Goal: Task Accomplishment & Management: Manage account settings

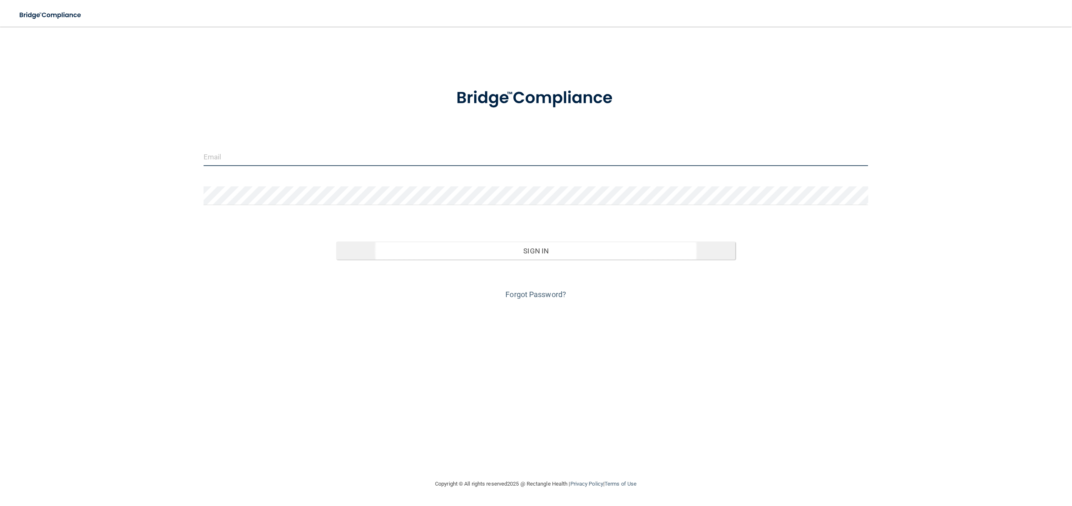
type input "[PERSON_NAME][EMAIL_ADDRESS][DOMAIN_NAME]"
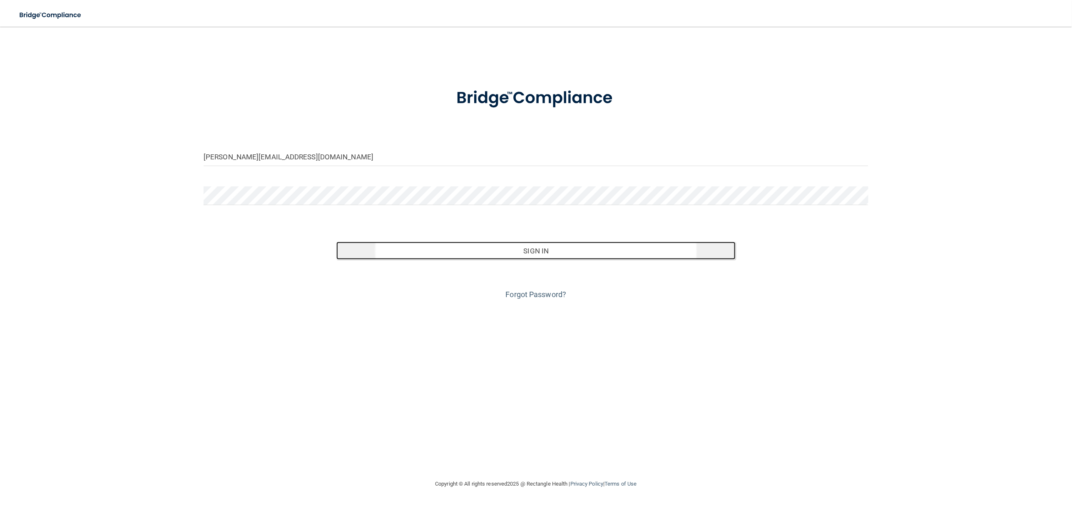
click at [556, 259] on button "Sign In" at bounding box center [535, 251] width 399 height 18
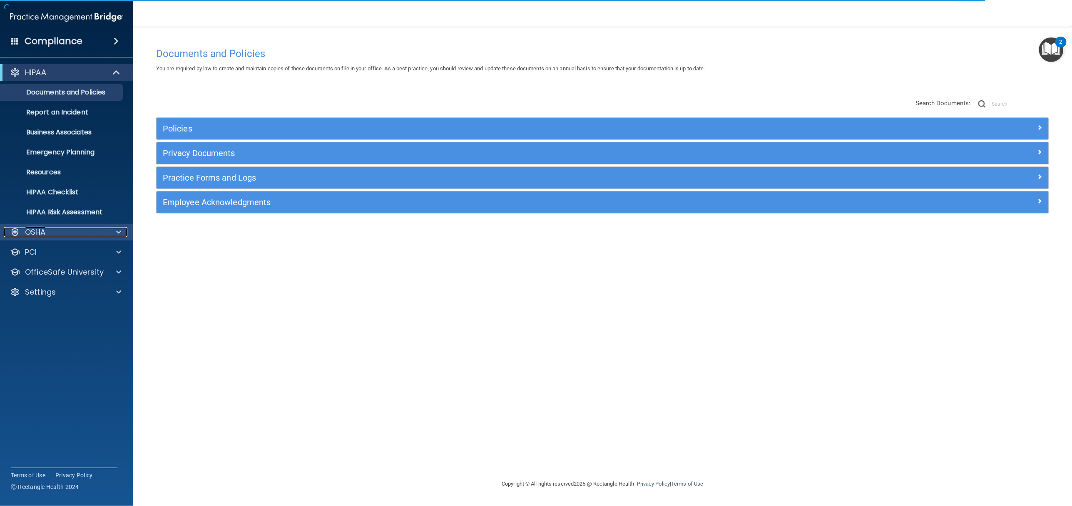
click at [58, 232] on div "OSHA" at bounding box center [55, 232] width 103 height 10
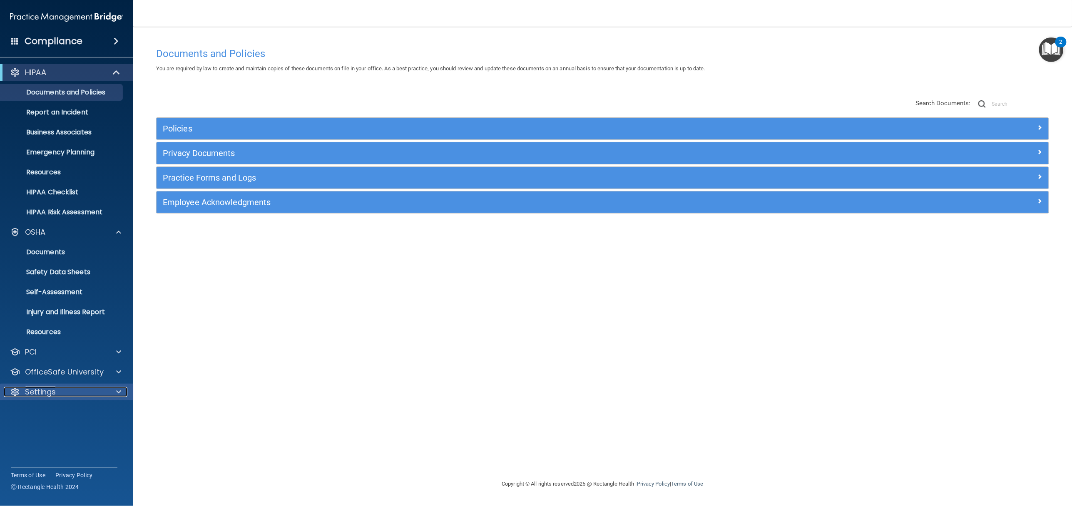
click at [50, 395] on p "Settings" at bounding box center [40, 392] width 31 height 10
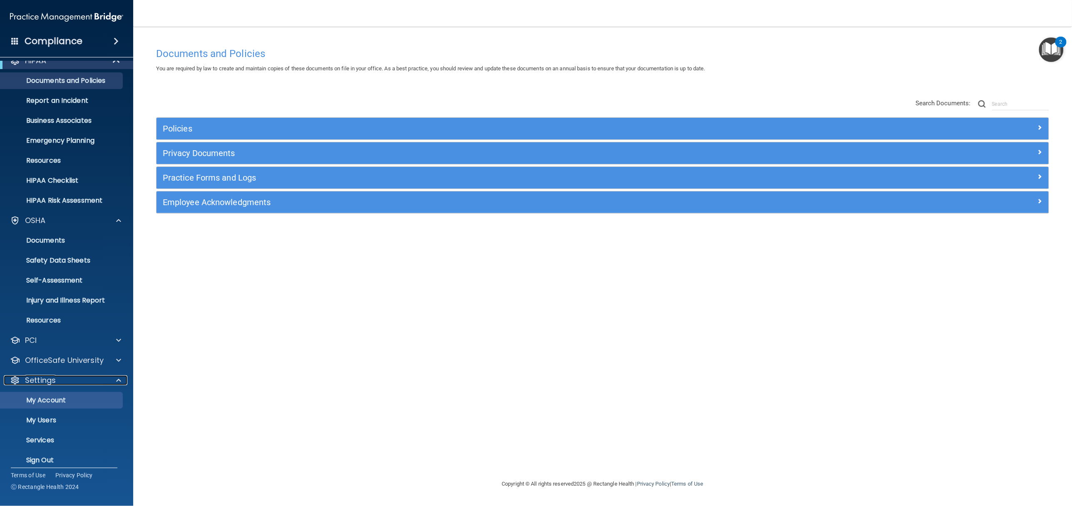
scroll to position [18, 0]
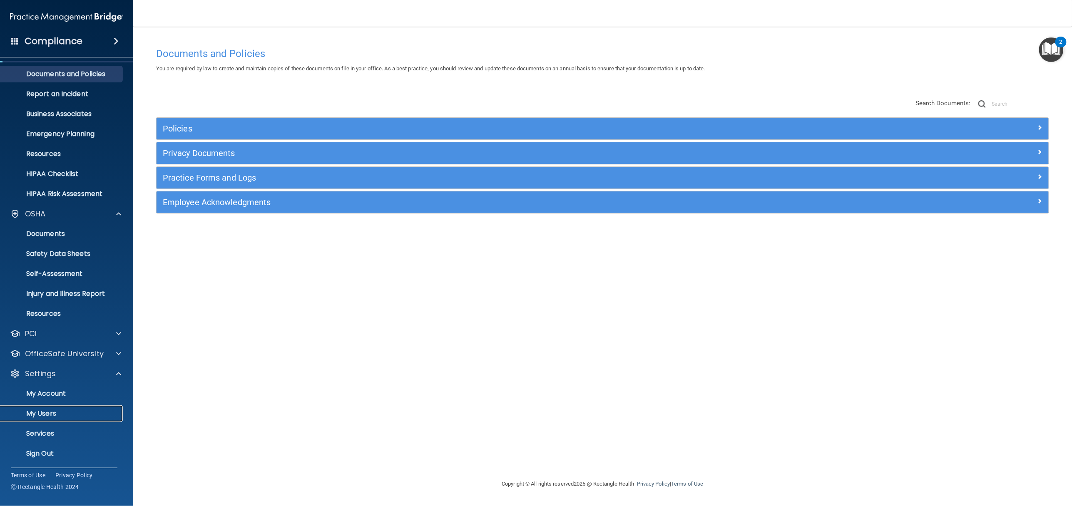
click at [63, 410] on p "My Users" at bounding box center [62, 413] width 114 height 8
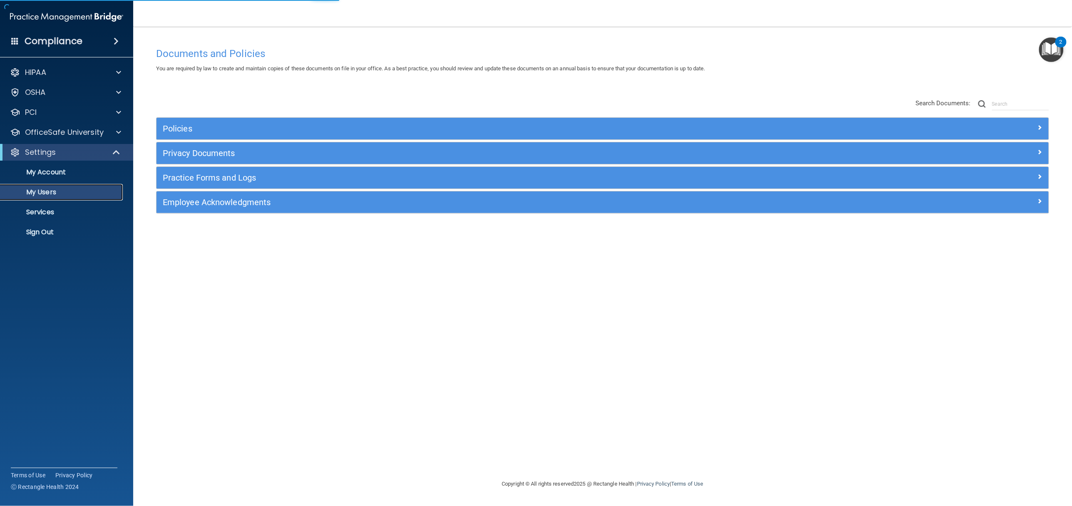
select select "20"
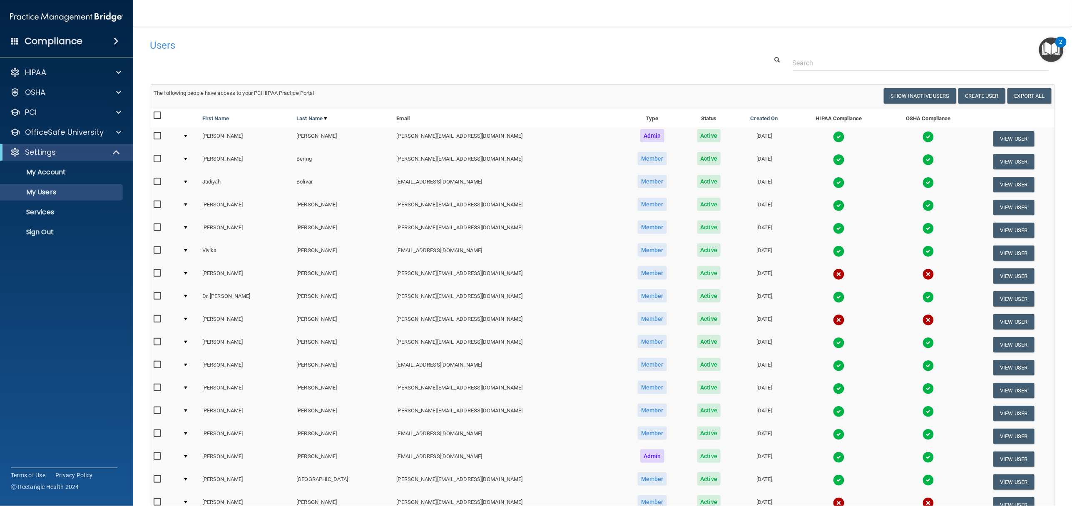
click at [159, 275] on input "checkbox" at bounding box center [159, 273] width 10 height 7
checkbox input "true"
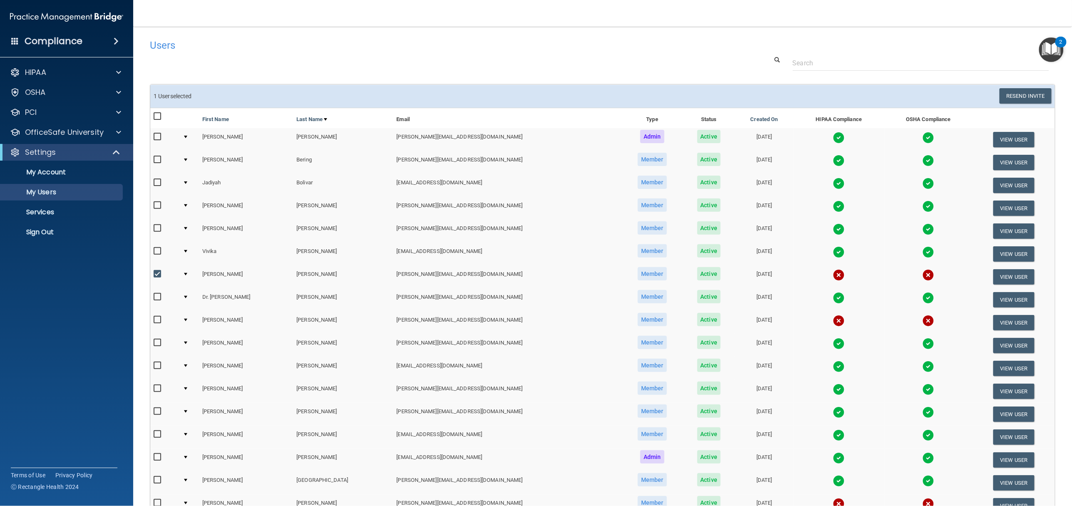
click at [157, 318] on input "checkbox" at bounding box center [159, 320] width 10 height 7
checkbox input "true"
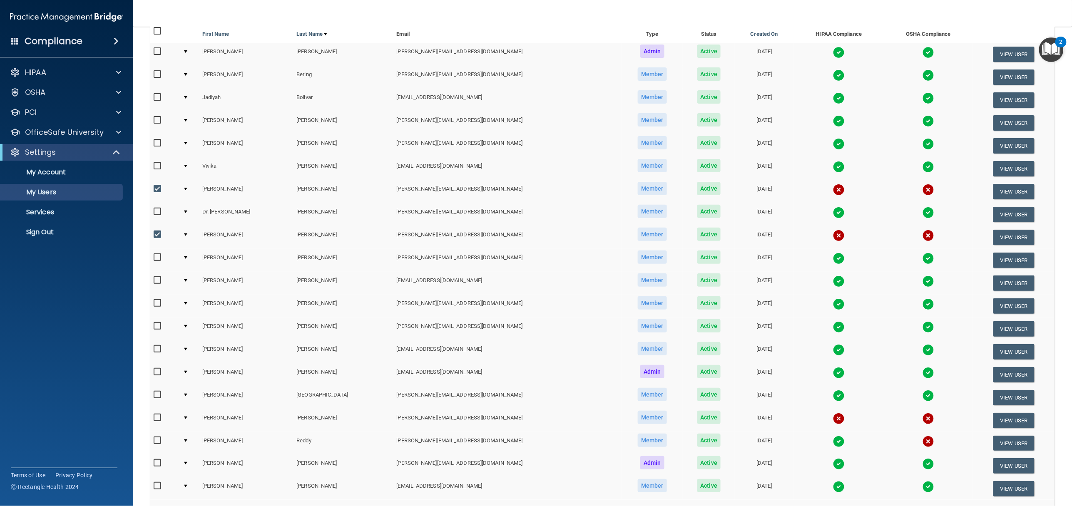
scroll to position [125, 0]
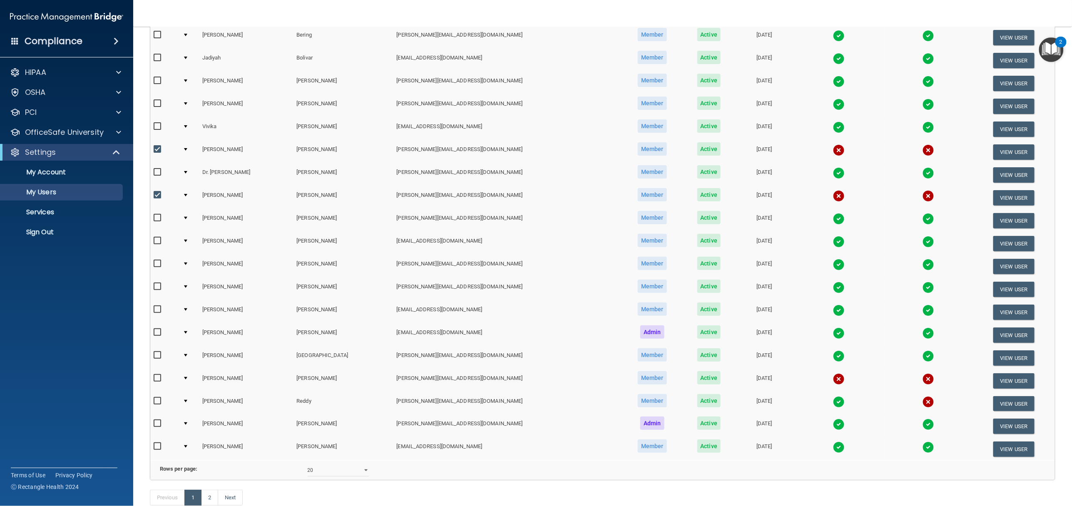
click at [155, 375] on input "checkbox" at bounding box center [159, 378] width 10 height 7
checkbox input "true"
click at [154, 399] on input "checkbox" at bounding box center [159, 401] width 10 height 7
checkbox input "true"
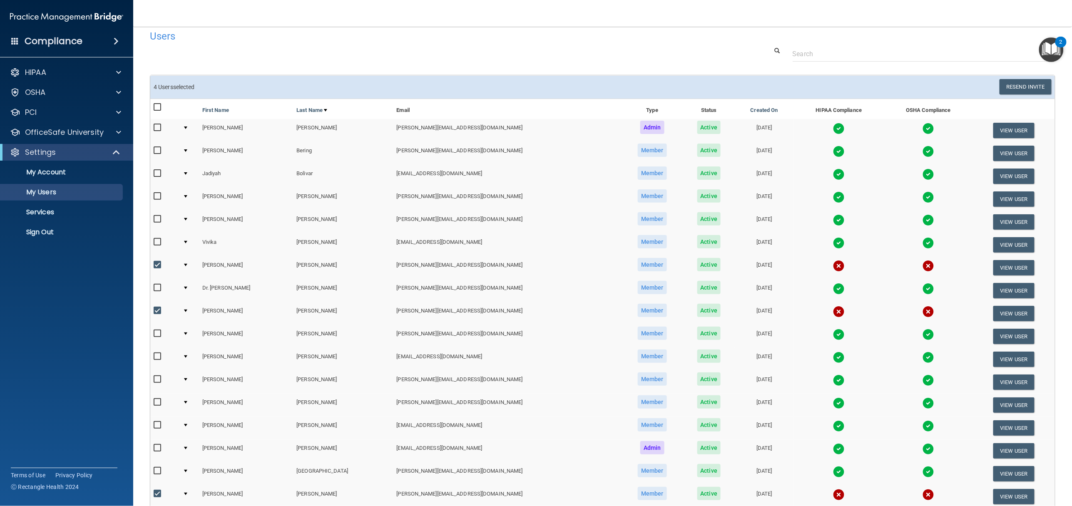
scroll to position [0, 0]
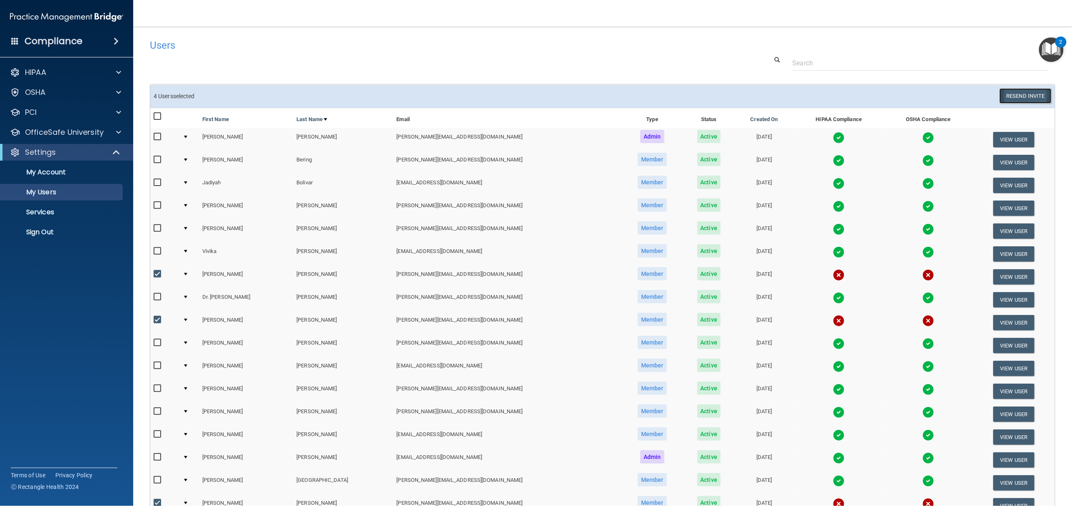
click at [1020, 96] on button "Resend Invite" at bounding box center [1025, 95] width 52 height 15
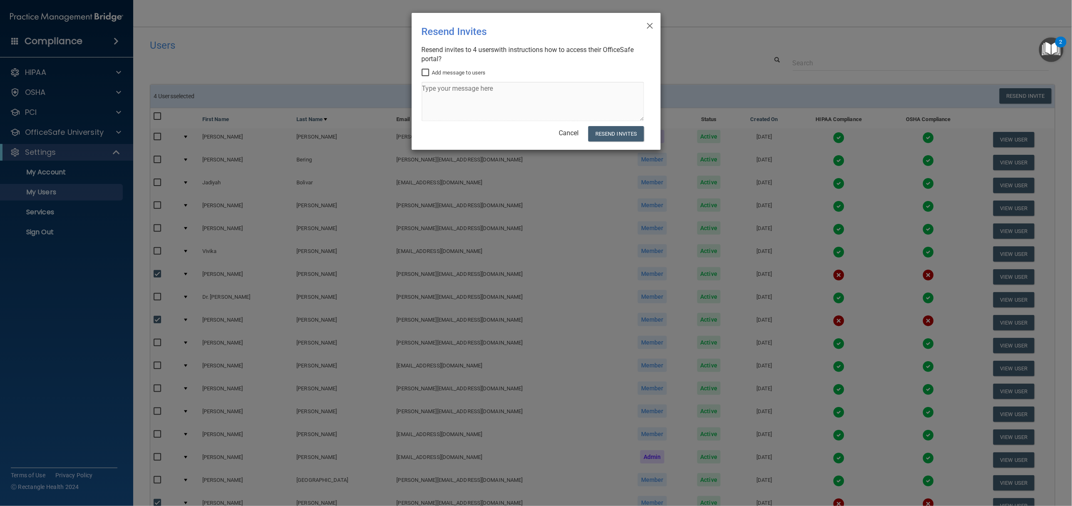
click at [425, 75] on input "Add message to users" at bounding box center [427, 72] width 10 height 7
checkbox input "true"
click at [442, 94] on textarea at bounding box center [533, 101] width 222 height 39
type textarea "Please log in and complete OSHA or HIPAA or both. Thank you!!"
click at [610, 132] on button "Resend Invites" at bounding box center [615, 133] width 55 height 15
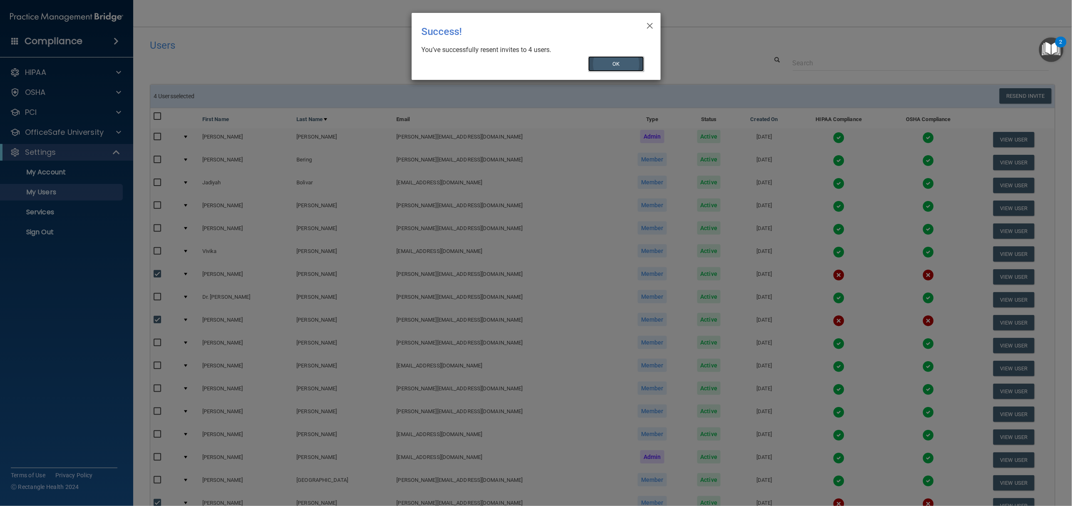
click at [624, 65] on button "OK" at bounding box center [616, 63] width 56 height 15
